Goal: Task Accomplishment & Management: Complete application form

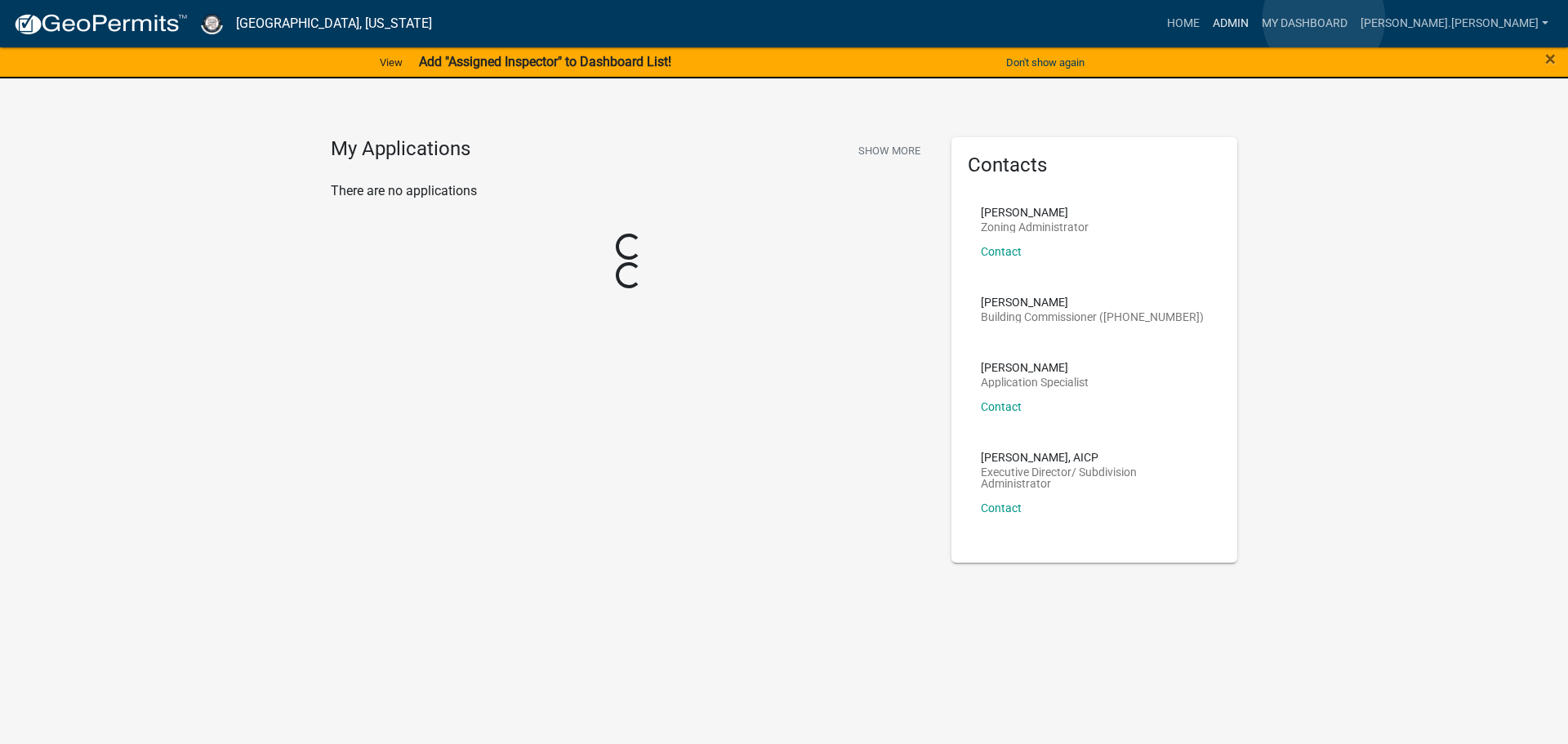
click at [1255, 19] on link "Admin" at bounding box center [1231, 23] width 49 height 31
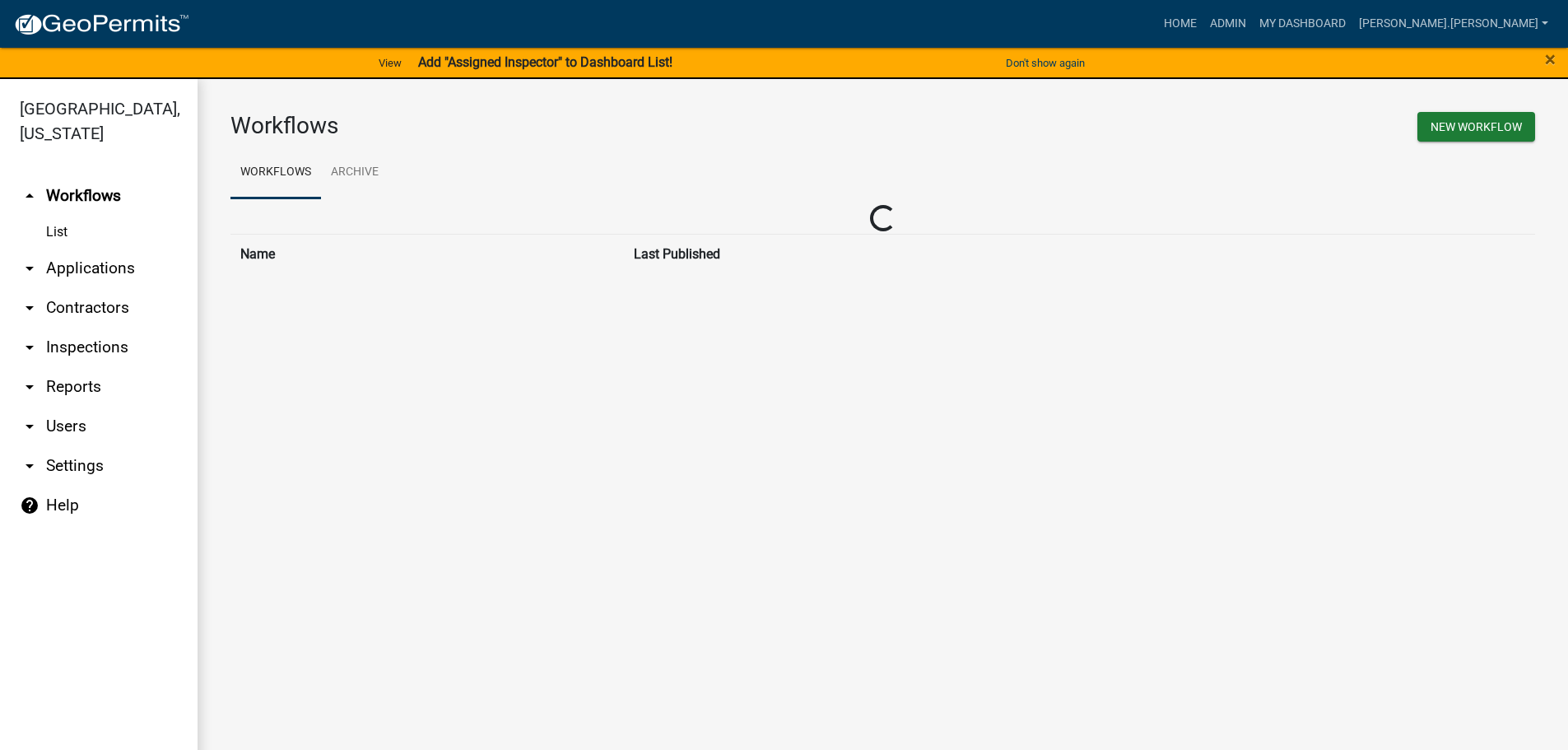
click at [69, 288] on link "arrow_drop_down Contractors" at bounding box center [99, 308] width 197 height 39
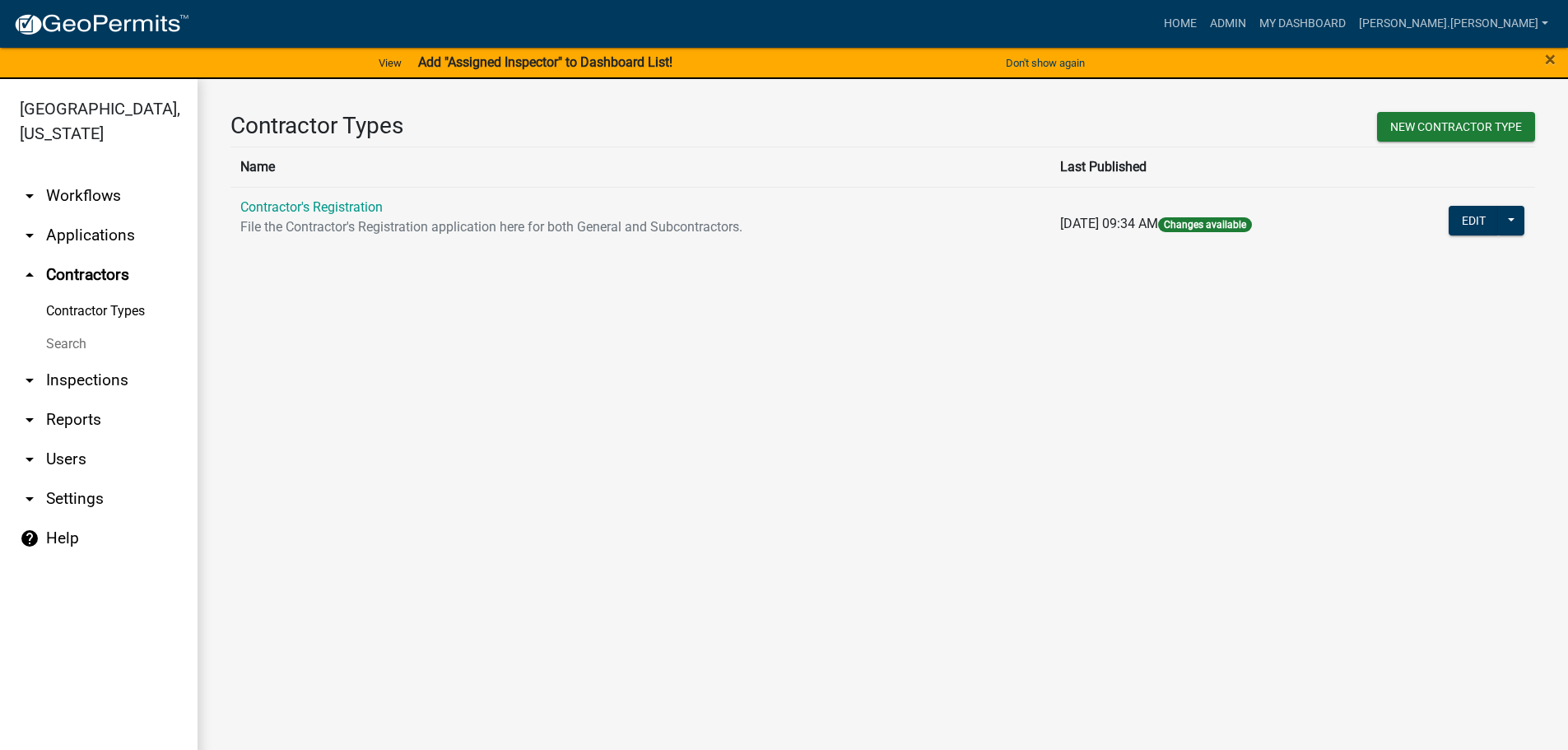
click at [60, 327] on link "Search" at bounding box center [99, 344] width 197 height 33
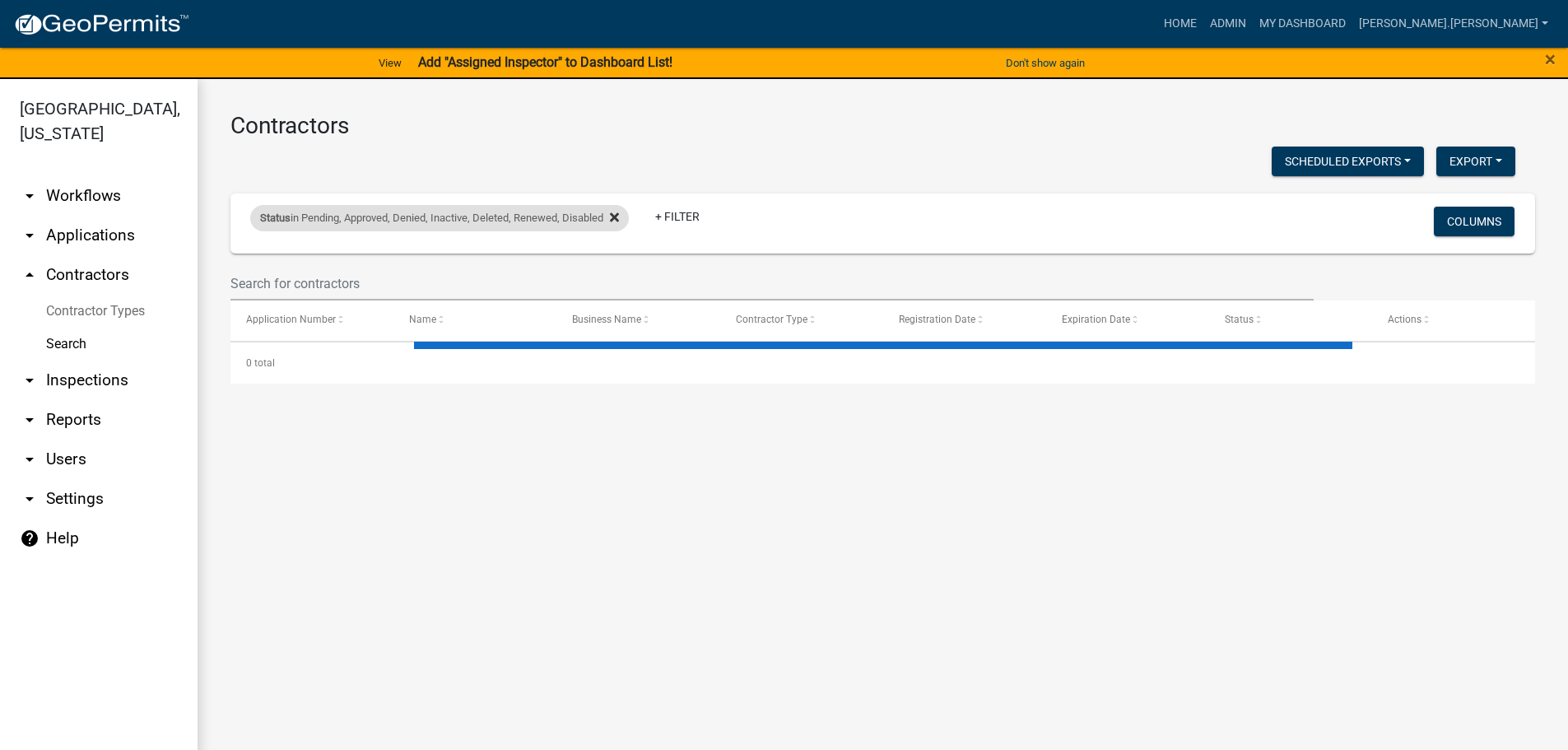
select select "3: 100"
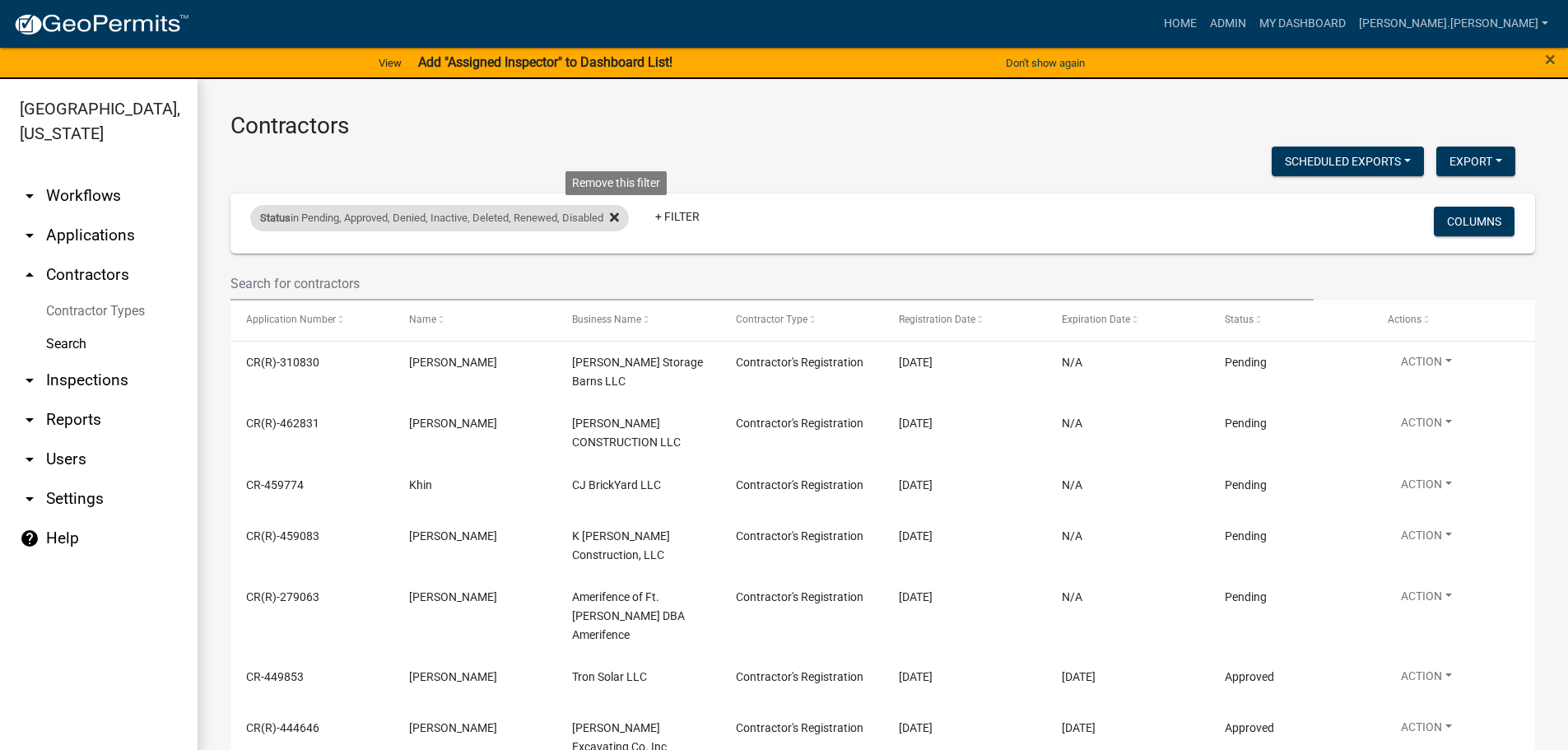
click at [618, 217] on icon at bounding box center [615, 218] width 9 height 9
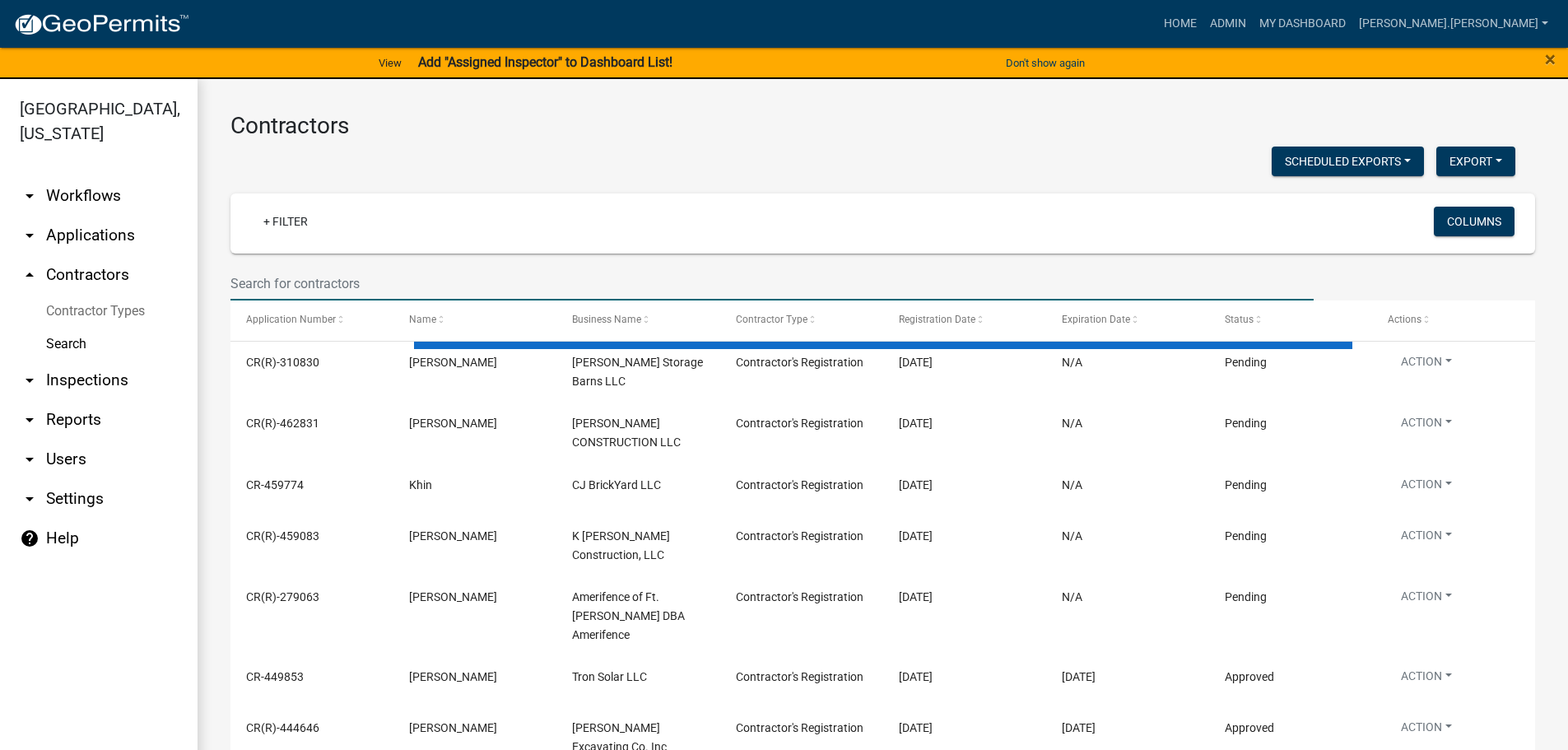
click at [311, 283] on input "text" at bounding box center [772, 283] width 1083 height 34
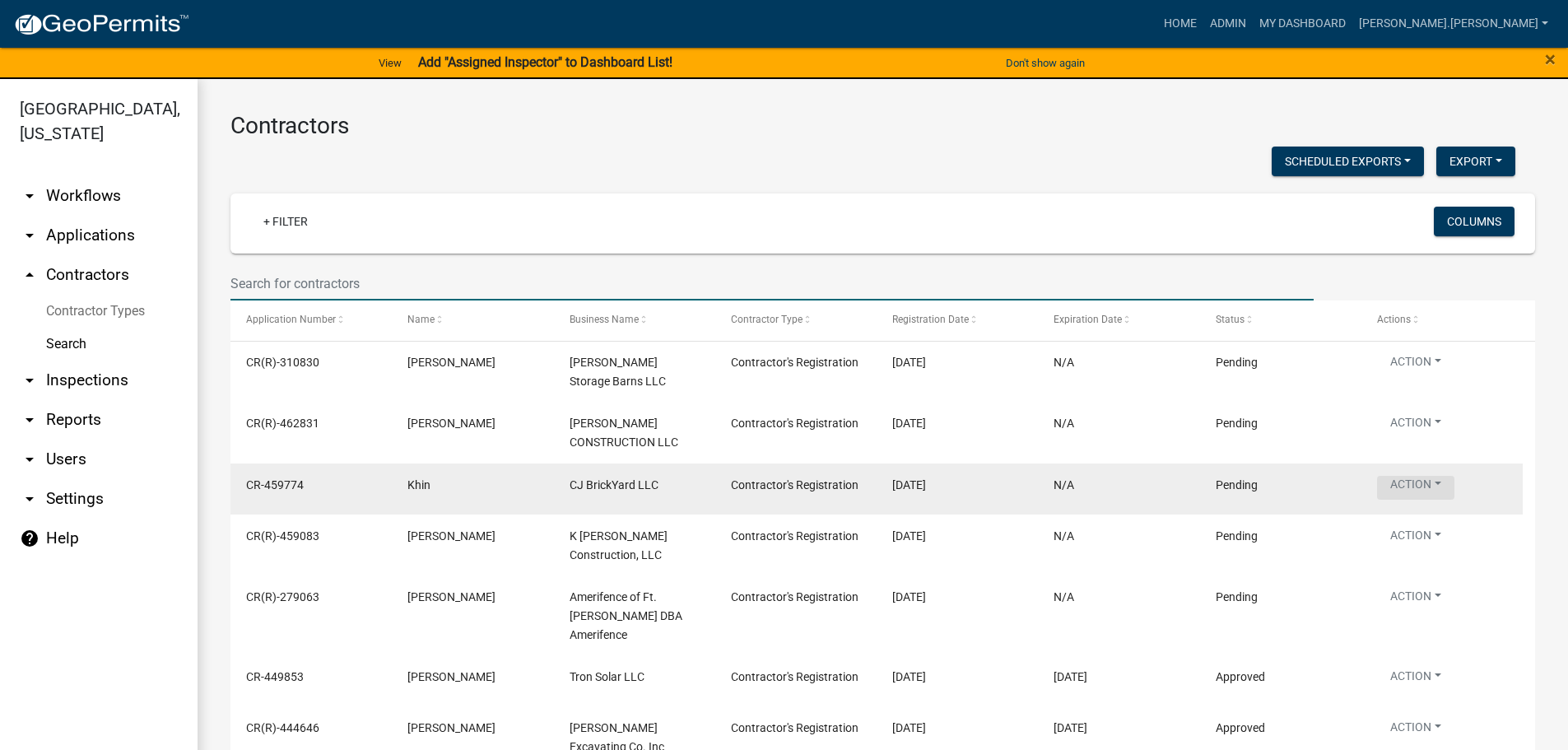
click at [1416, 377] on button "Action" at bounding box center [1416, 365] width 77 height 24
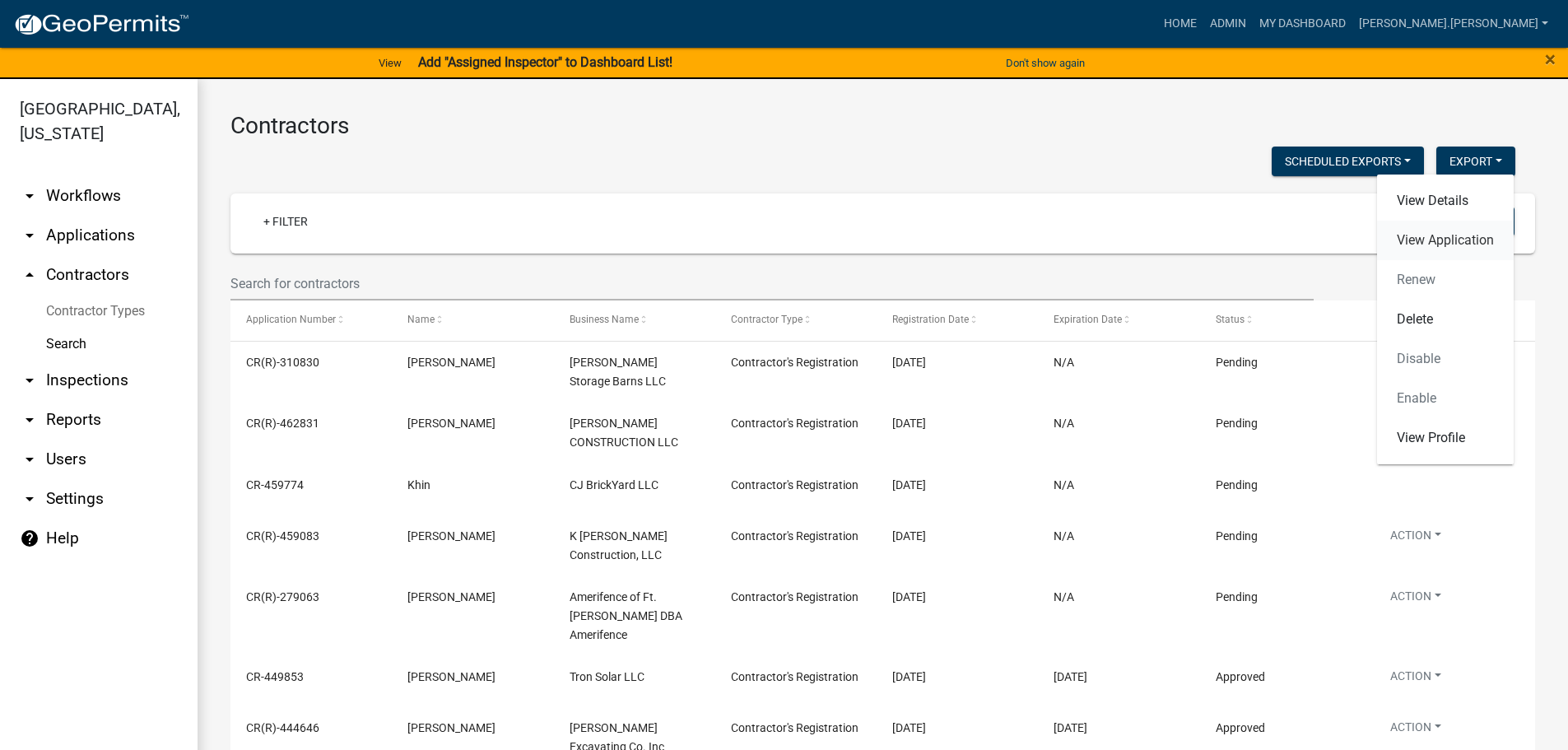
click at [1419, 240] on link "View Application" at bounding box center [1446, 240] width 136 height 39
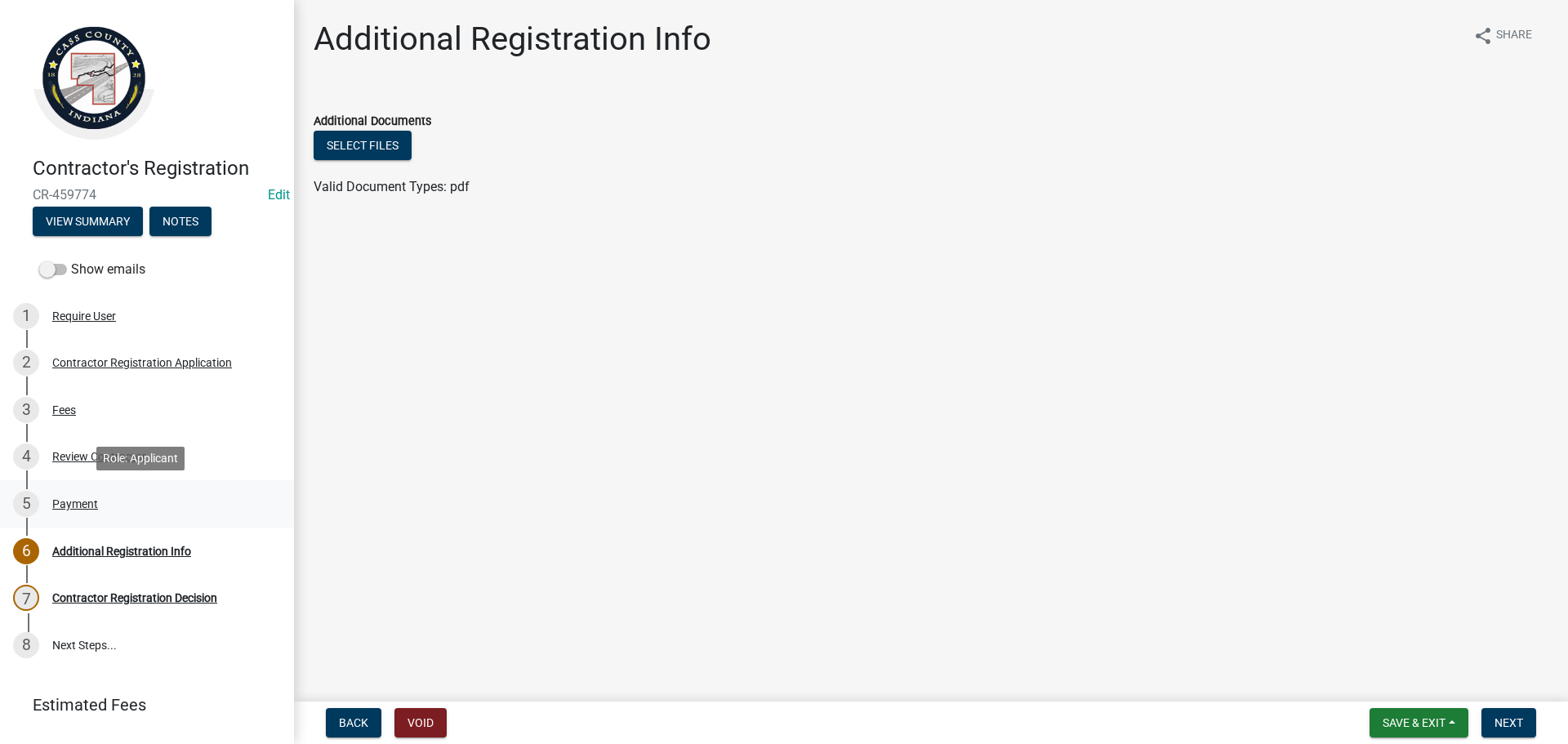
click at [87, 508] on div "Payment" at bounding box center [75, 504] width 45 height 12
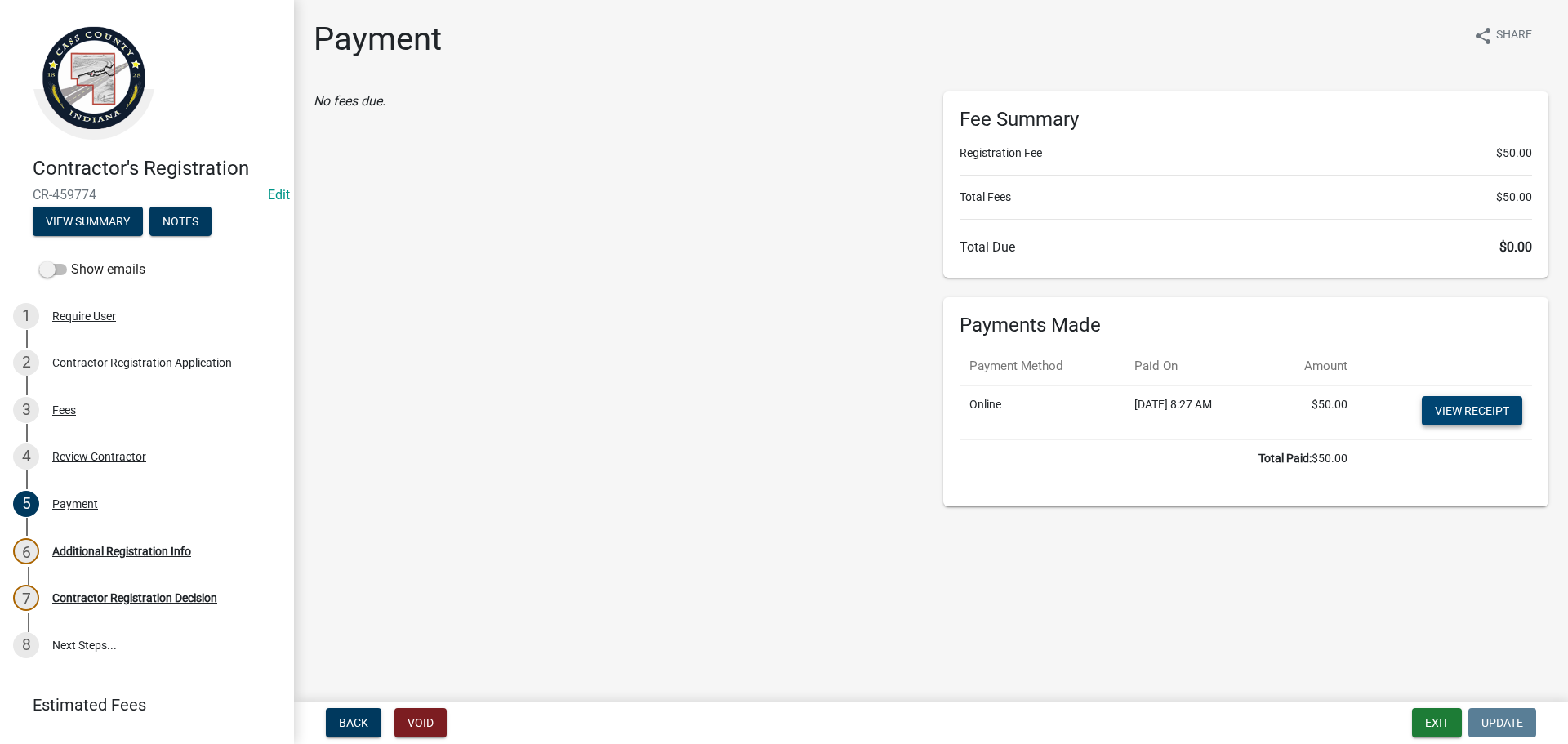
click at [1450, 421] on link "View receipt" at bounding box center [1472, 410] width 101 height 29
click at [66, 500] on div "Payment" at bounding box center [75, 504] width 45 height 12
click at [1441, 725] on button "Exit" at bounding box center [1437, 722] width 50 height 29
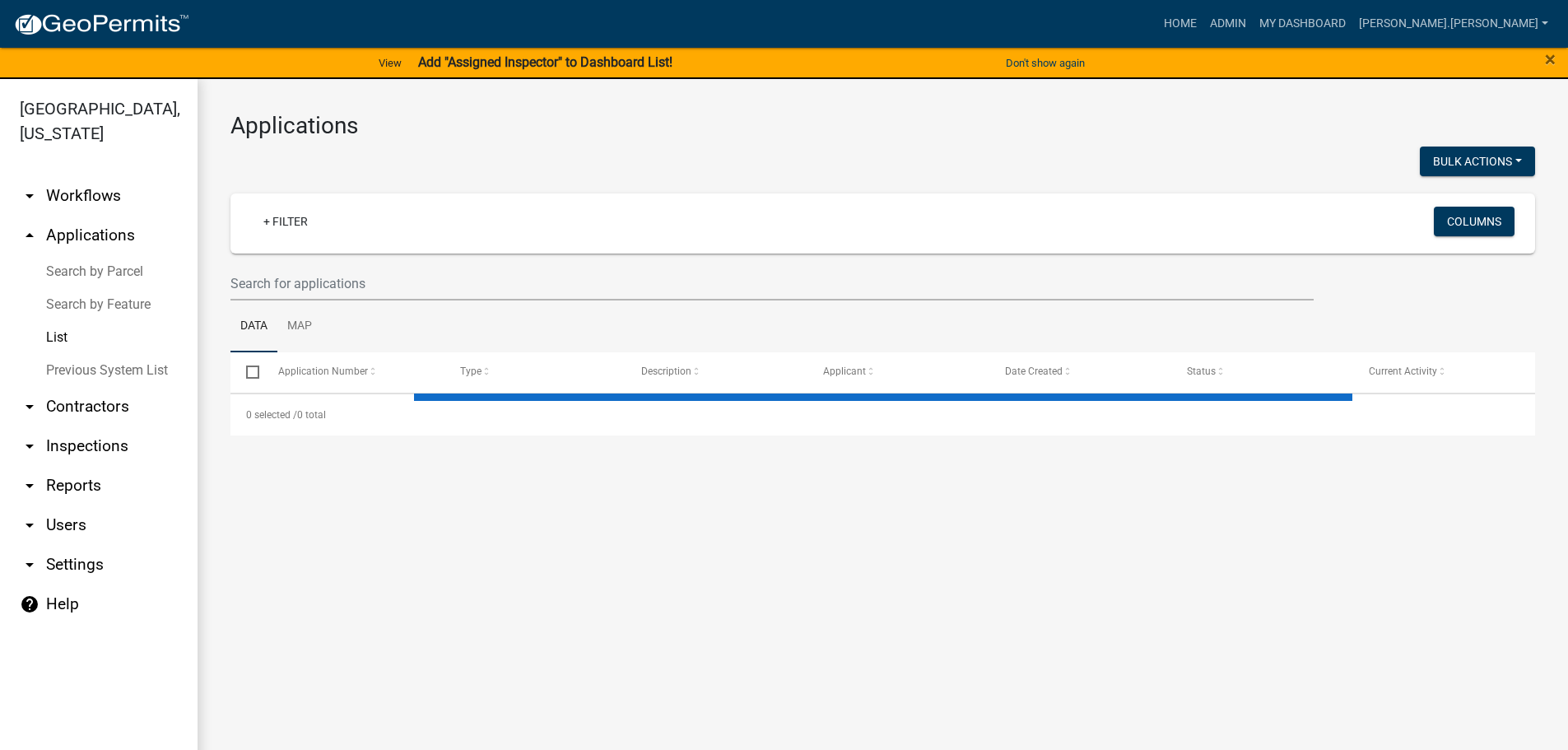
select select "3: 100"
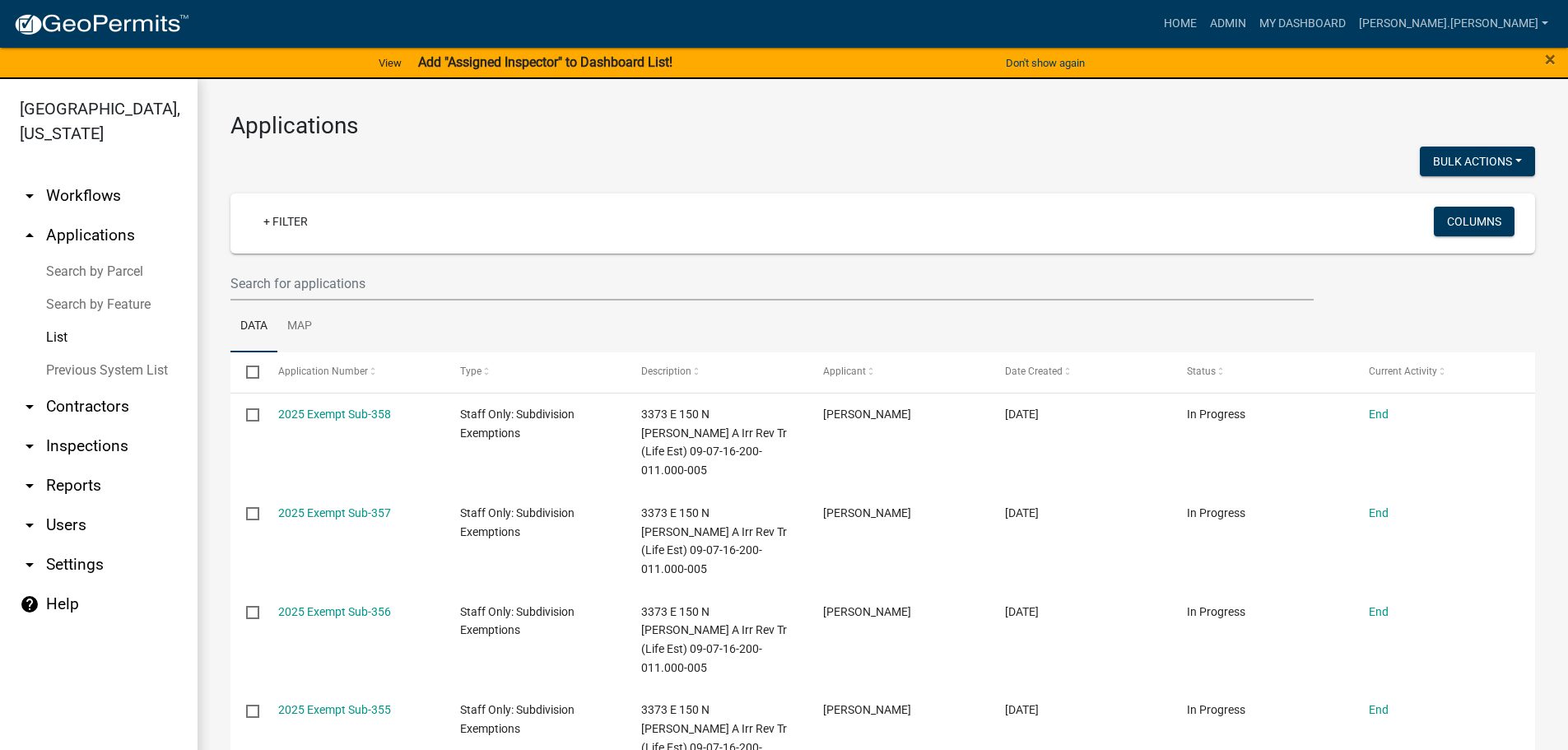
click at [101, 387] on link "arrow_drop_down Contractors" at bounding box center [99, 406] width 197 height 39
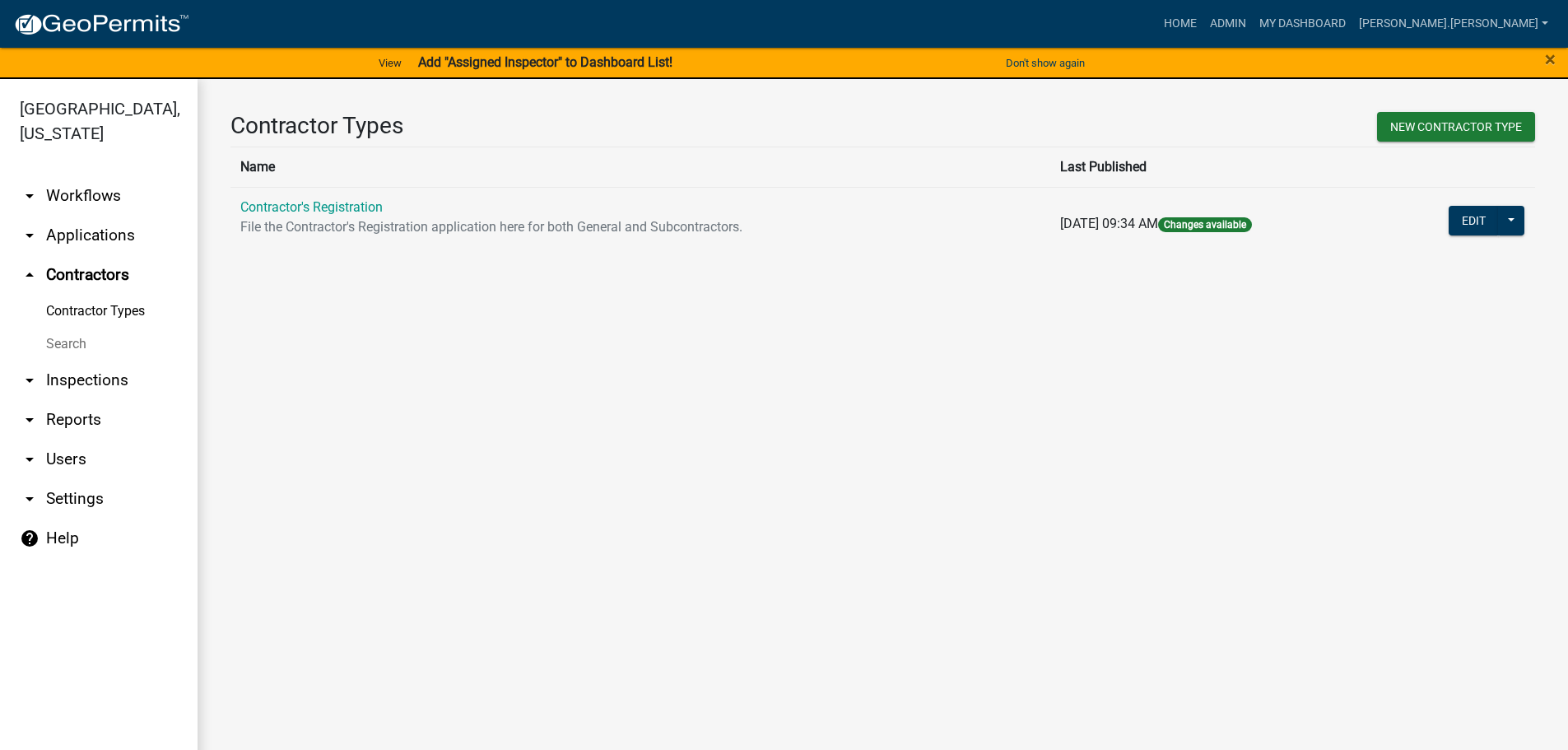
click at [74, 327] on link "Search" at bounding box center [99, 344] width 197 height 33
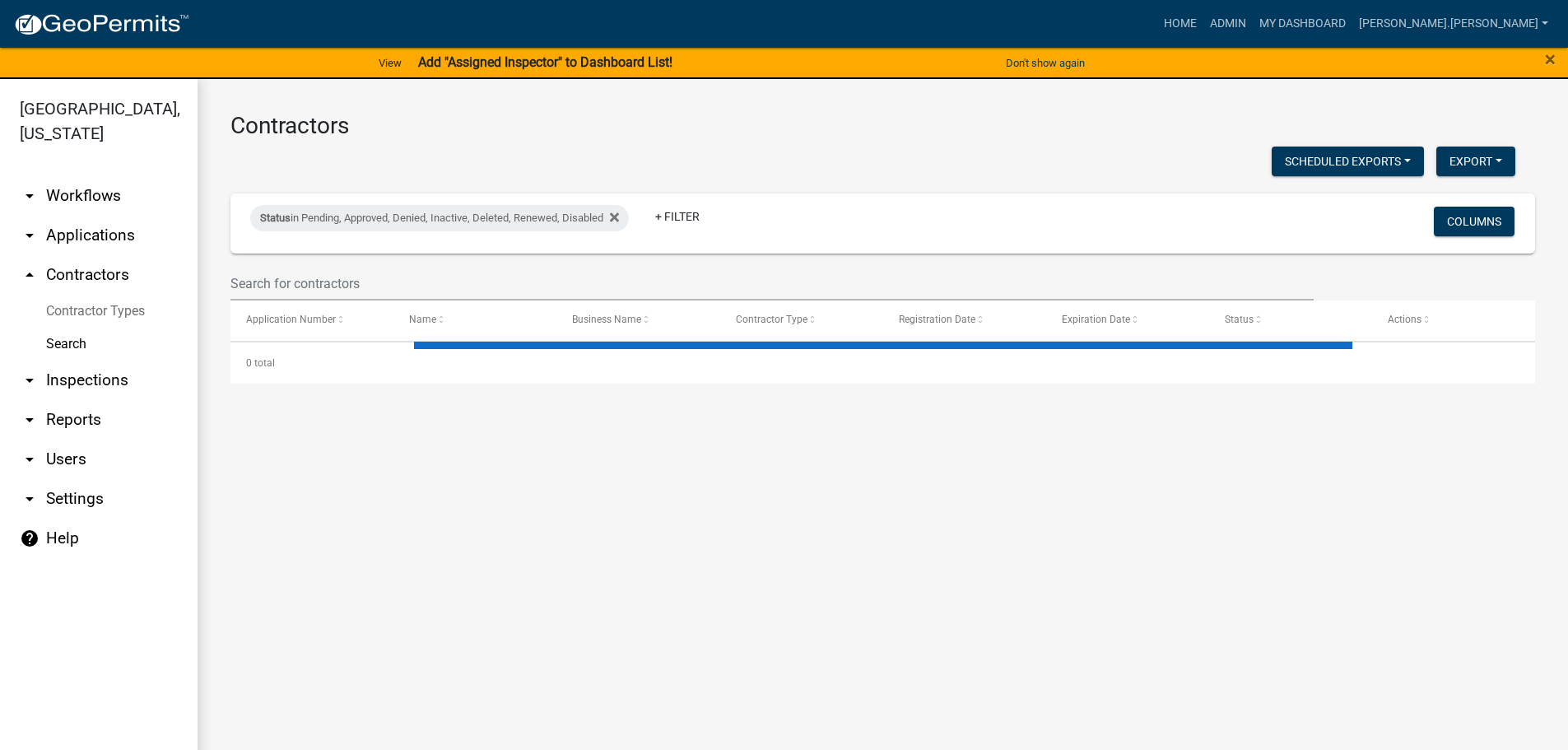
select select "3: 100"
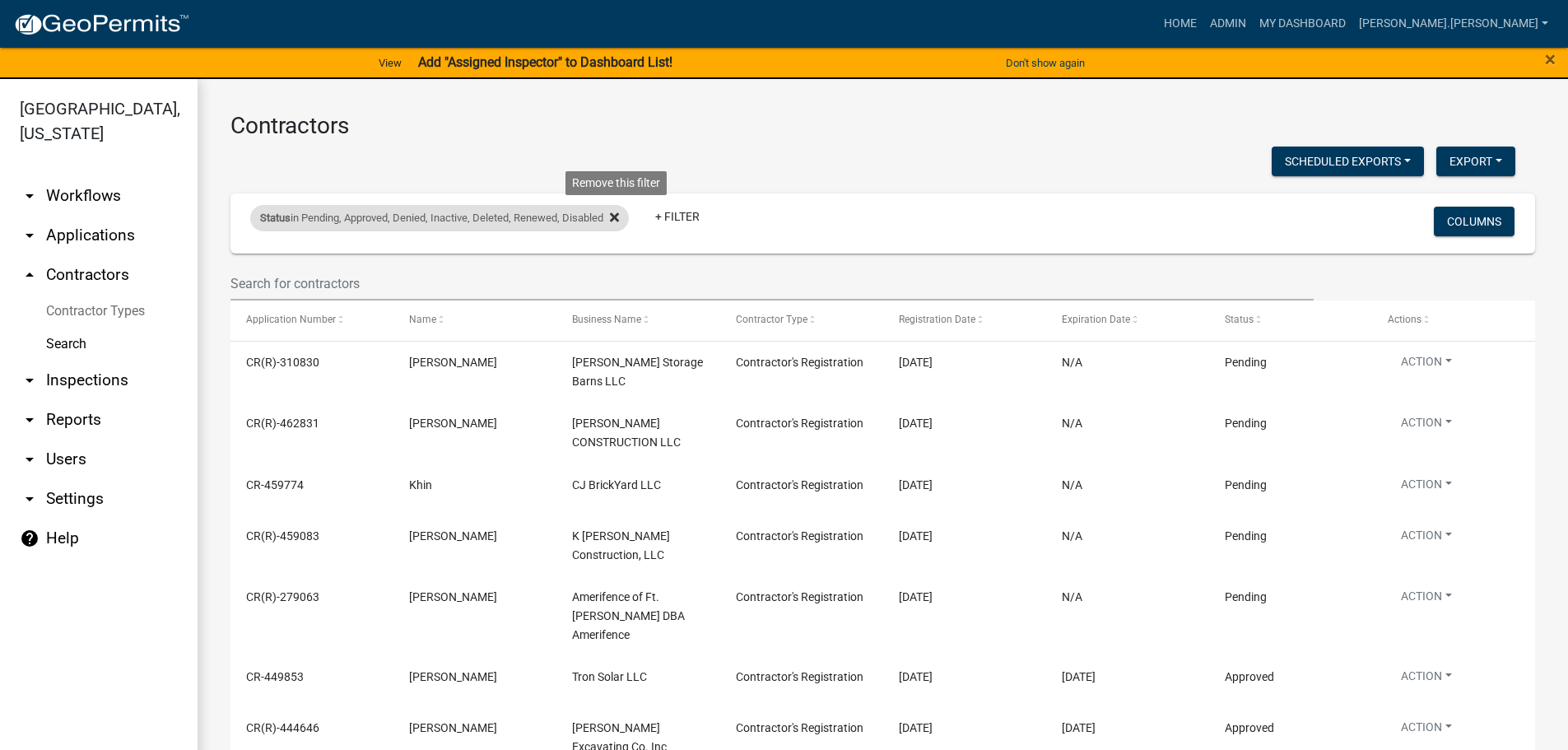
click at [619, 206] on fa-icon at bounding box center [610, 217] width 15 height 26
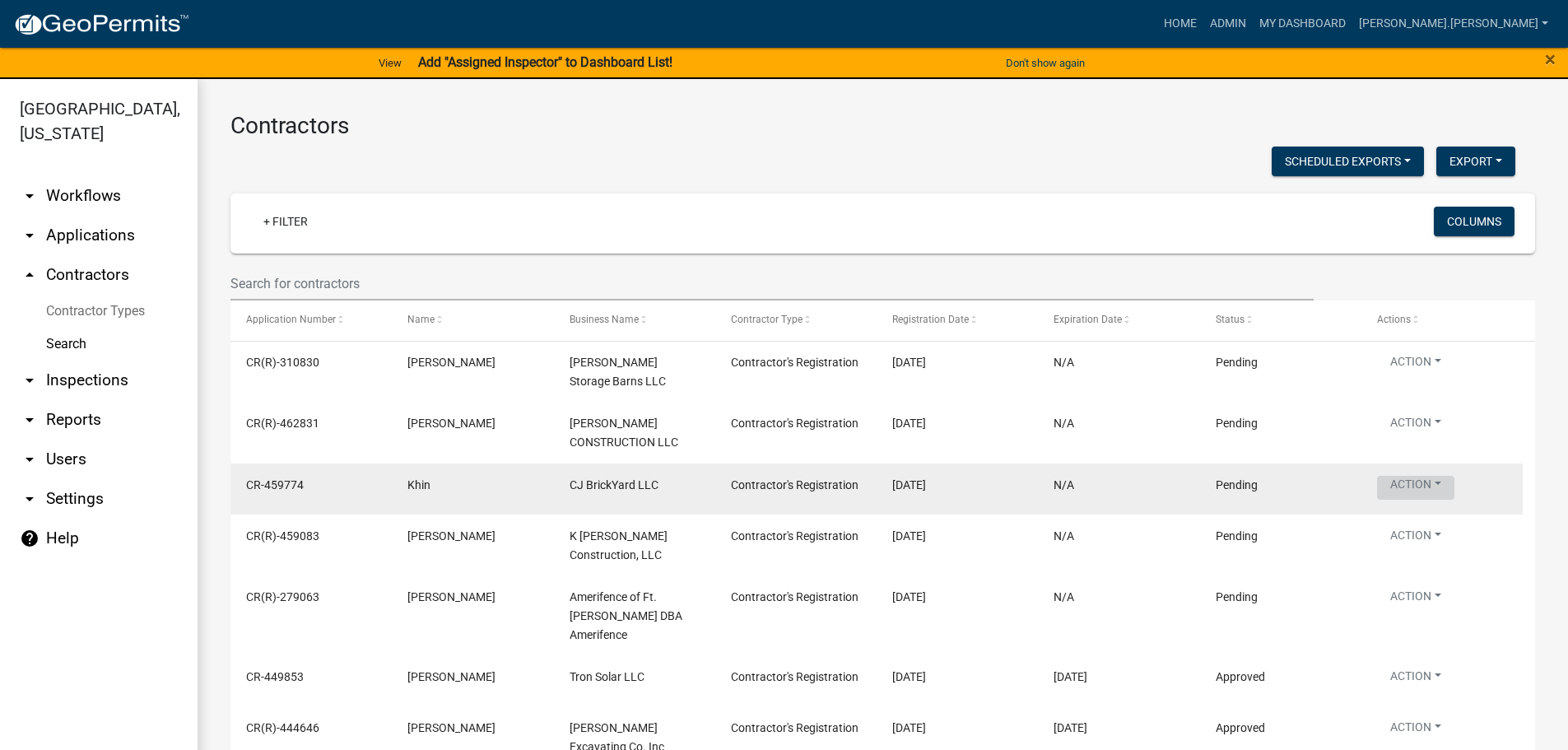
click at [1421, 377] on button "Action" at bounding box center [1416, 365] width 77 height 24
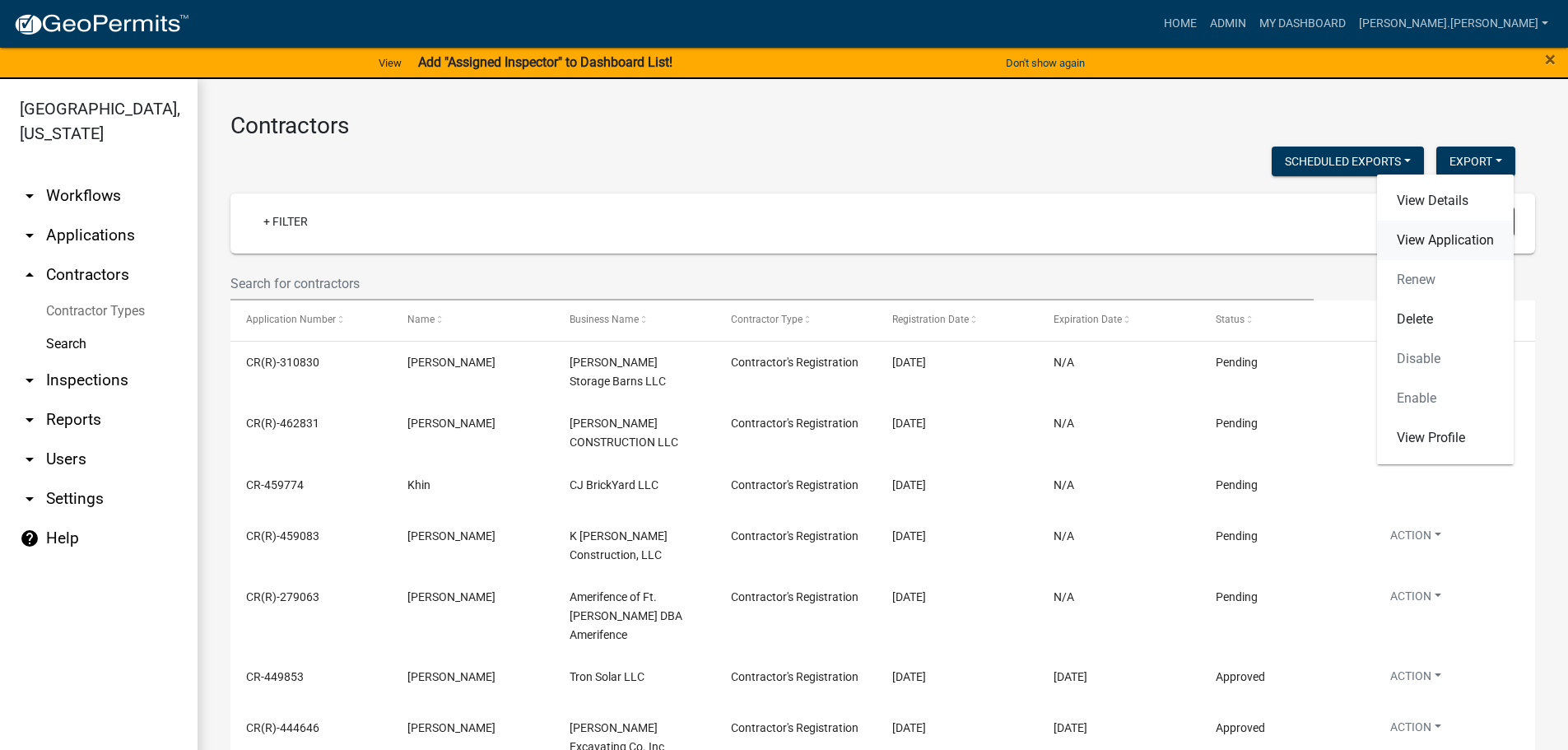
click at [1413, 241] on link "View Application" at bounding box center [1446, 240] width 136 height 39
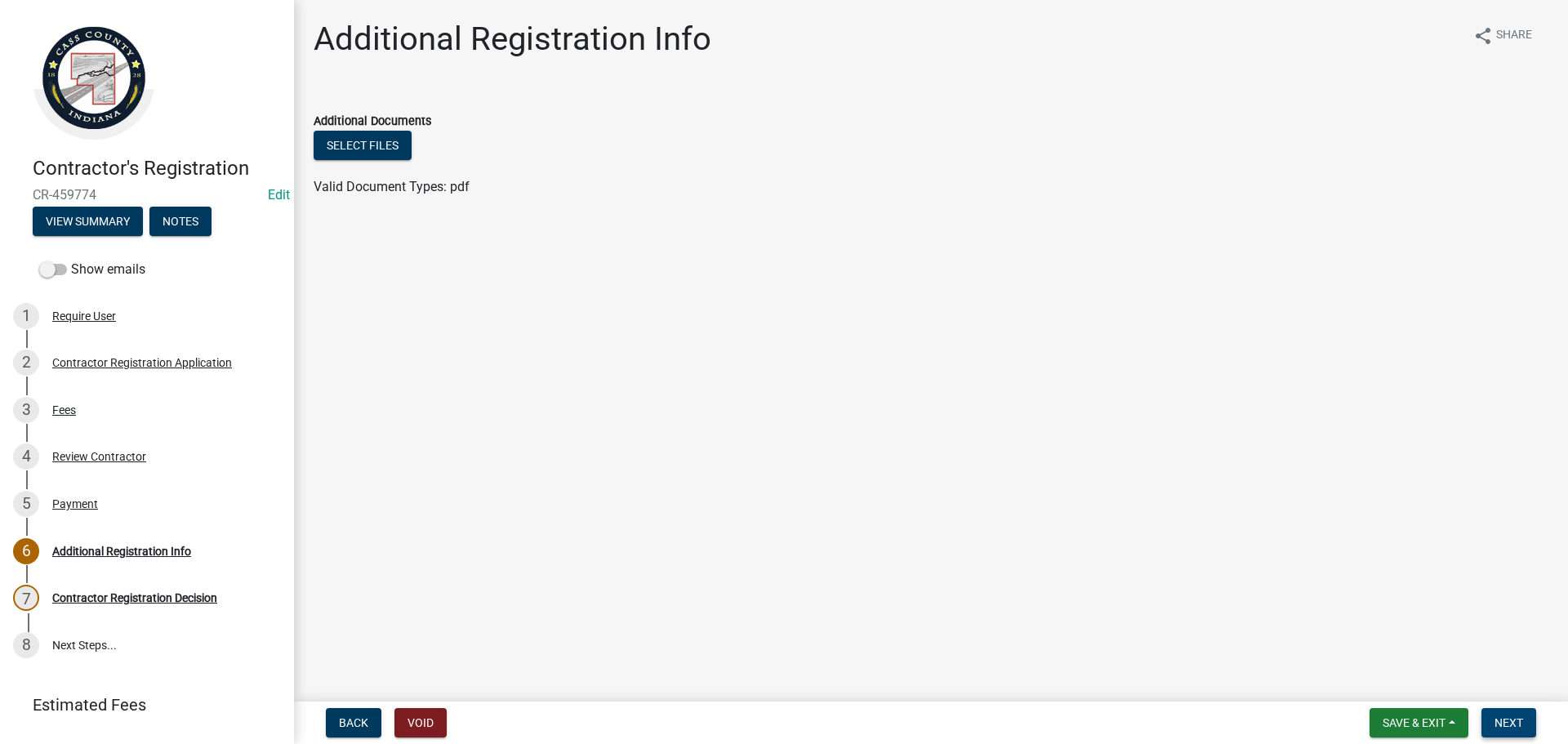
click at [1507, 726] on span "Next" at bounding box center [1509, 722] width 28 height 13
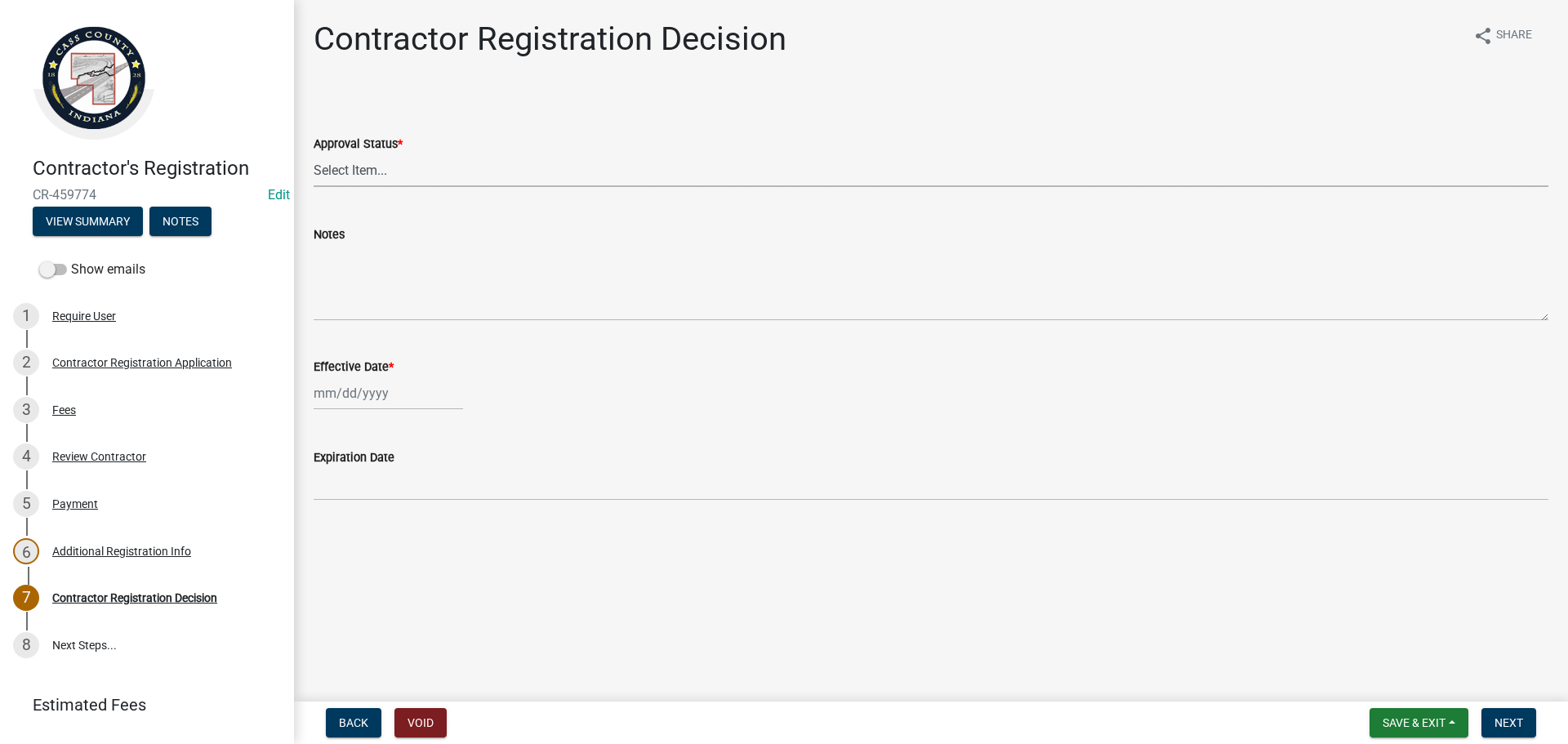
click at [386, 165] on select "Select Item... Approved Denied" at bounding box center [930, 170] width 1235 height 34
click at [313, 153] on select "Select Item... Approved Denied" at bounding box center [930, 170] width 1235 height 34
select select "4b86b809-39dd-4c68-9f3d-fdb3e7050482"
click at [329, 390] on div at bounding box center [388, 393] width 150 height 34
select select "8"
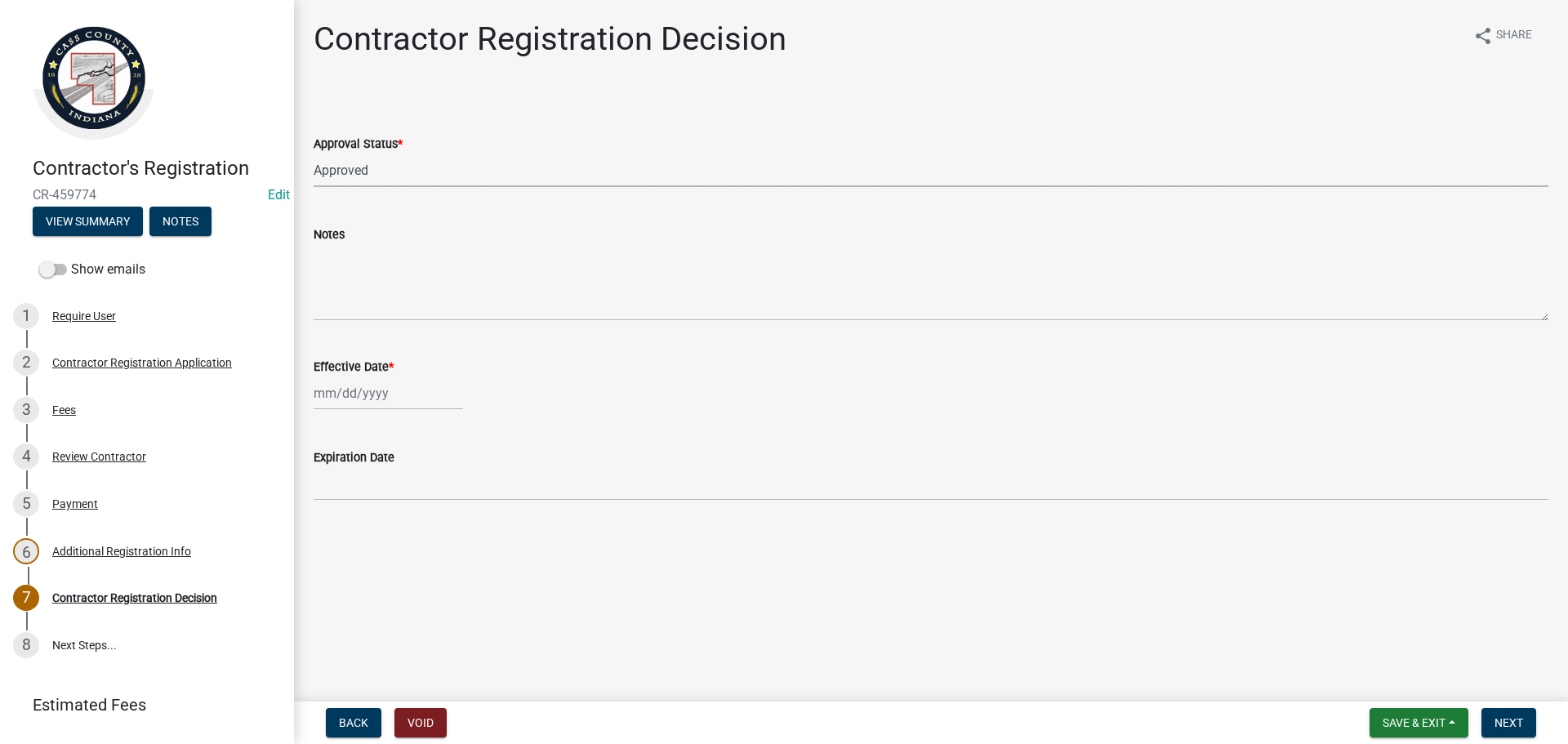
select select "2025"
click at [411, 533] on div "14" at bounding box center [408, 531] width 26 height 26
type input "[DATE]"
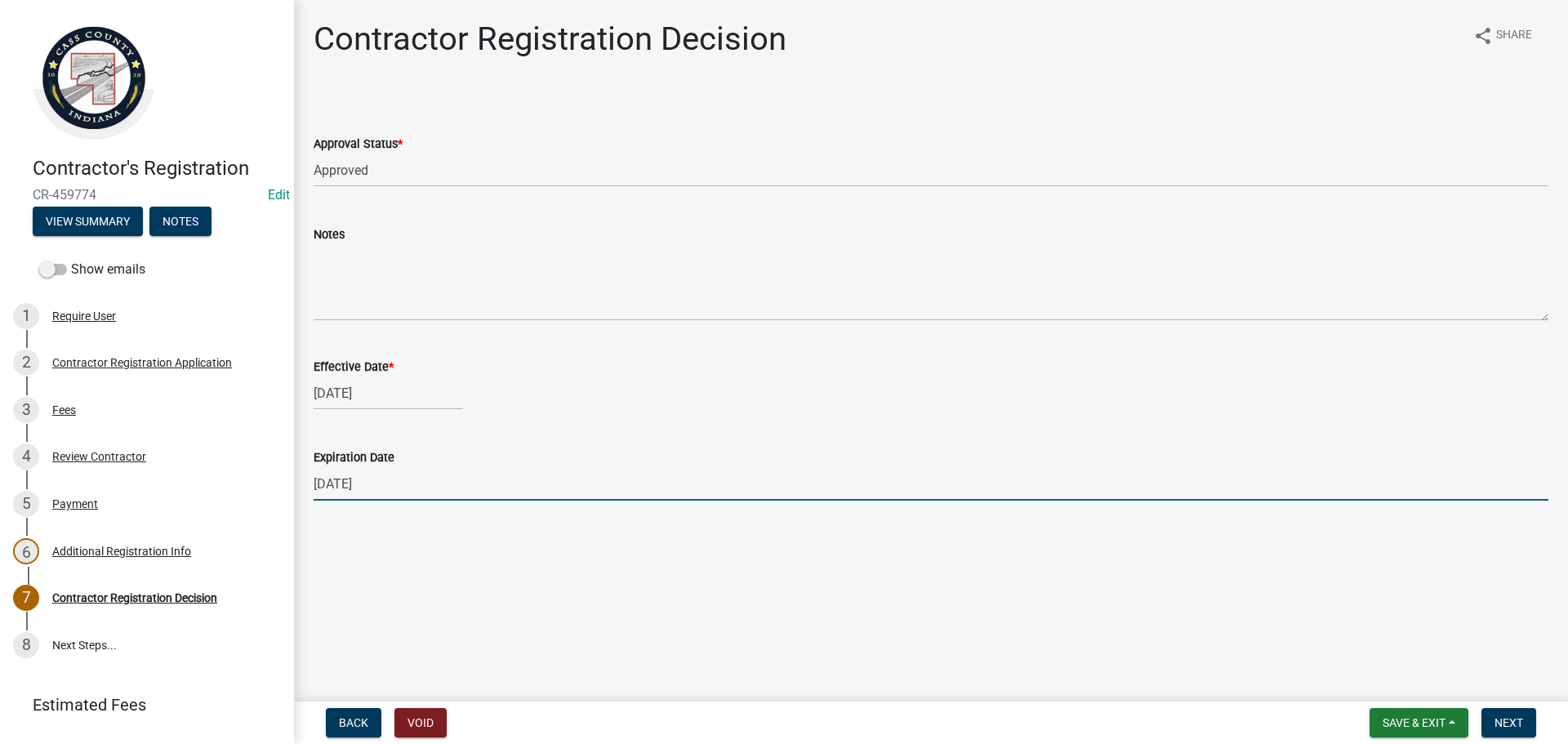
click at [325, 483] on input "[DATE]" at bounding box center [930, 484] width 1235 height 34
click at [352, 482] on input "06/31/2025" at bounding box center [930, 484] width 1235 height 34
click at [349, 481] on input "06/31/2025" at bounding box center [930, 484] width 1235 height 34
click at [392, 482] on input "[DATE]" at bounding box center [930, 484] width 1235 height 34
type input "[DATE]"
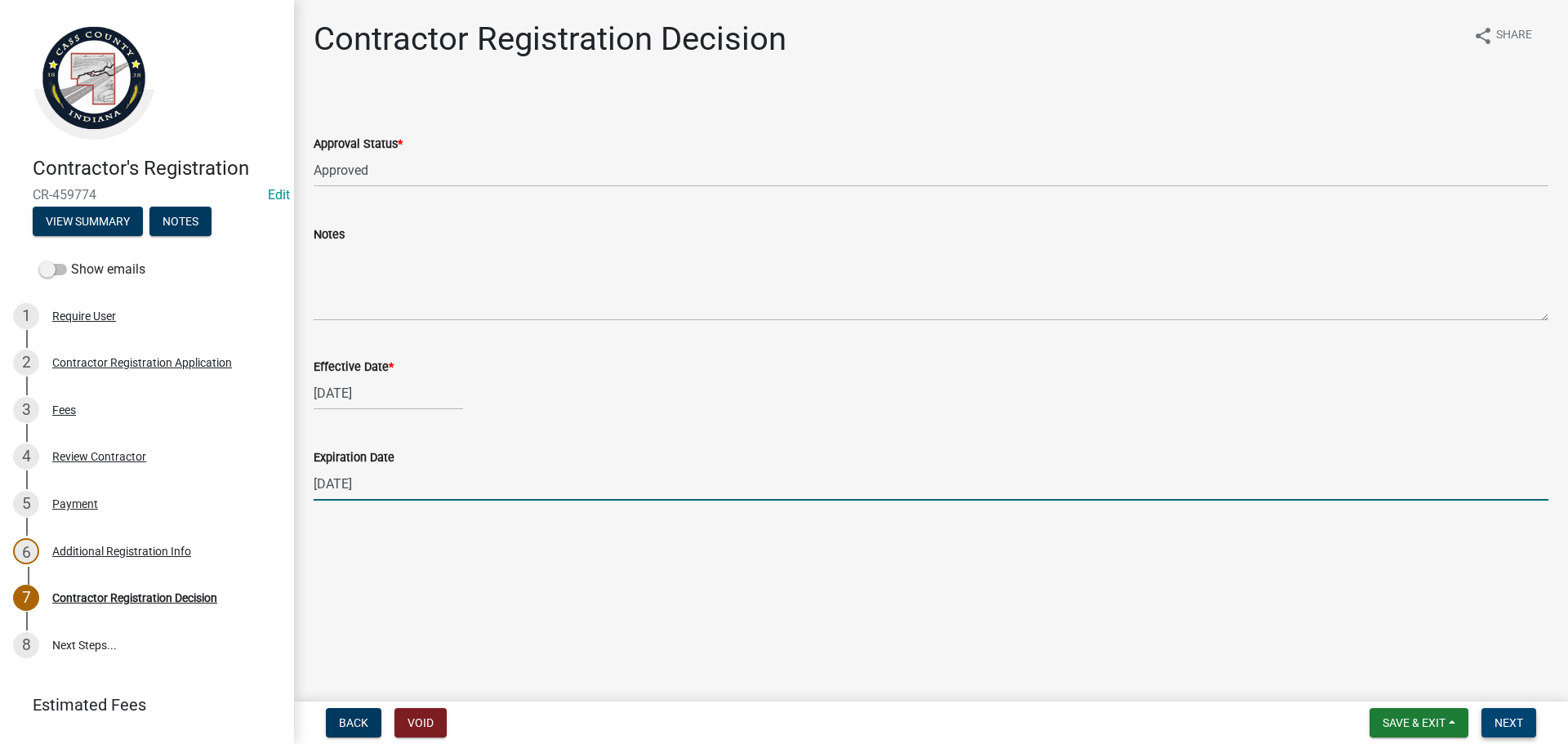
click at [1519, 716] on span "Next" at bounding box center [1509, 722] width 28 height 13
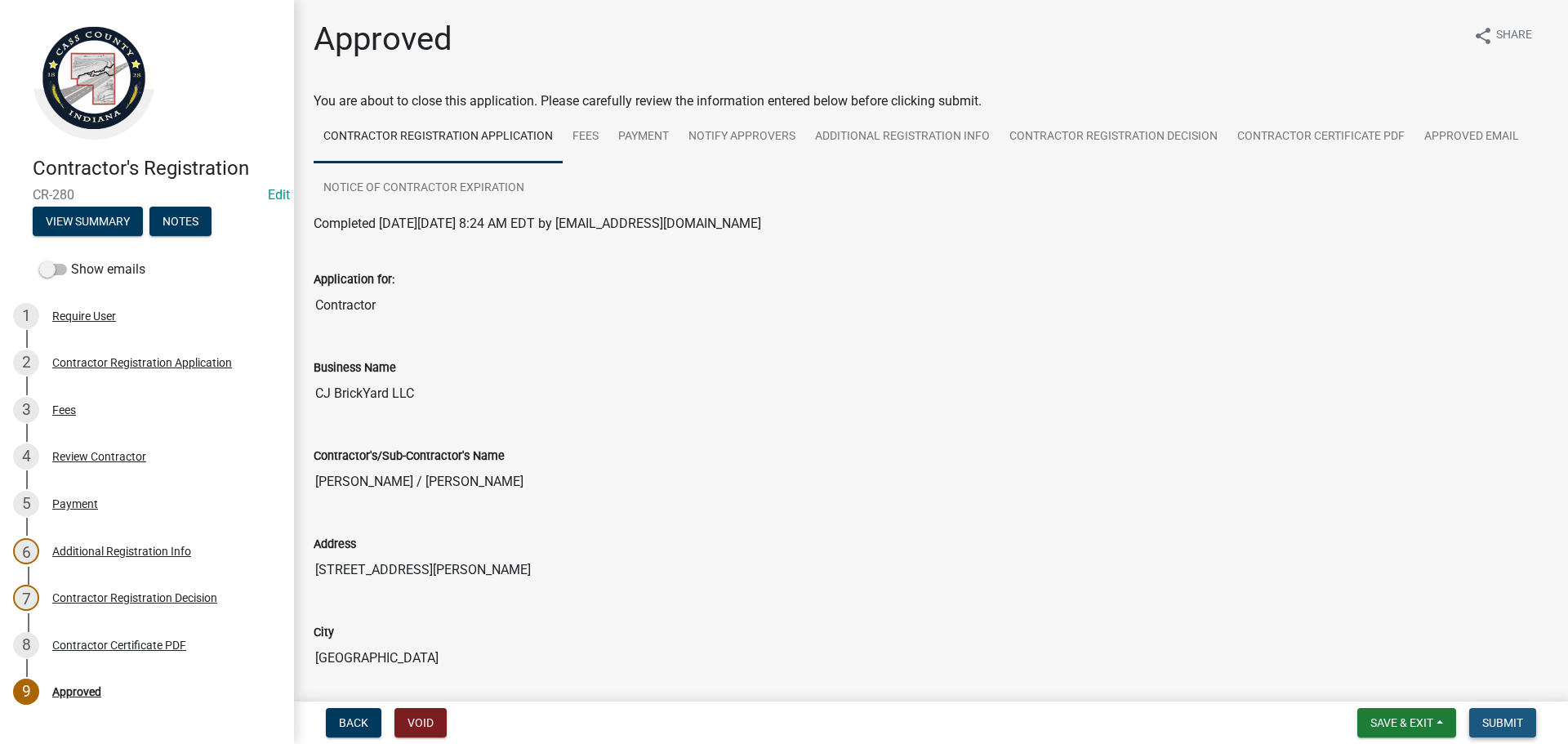
click at [1519, 716] on span "Submit" at bounding box center [1503, 722] width 41 height 13
